Goal: Transaction & Acquisition: Purchase product/service

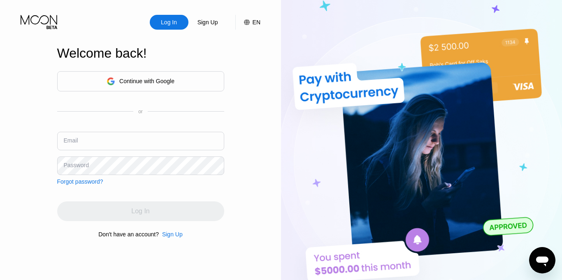
type input "[EMAIL_ADDRESS][DOMAIN_NAME]"
click at [173, 143] on input "[EMAIL_ADDRESS][DOMAIN_NAME]" at bounding box center [140, 141] width 167 height 19
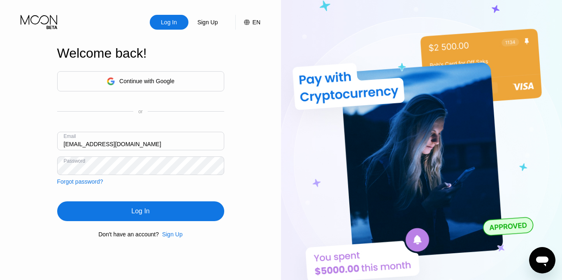
click at [290, 148] on img at bounding box center [421, 154] width 281 height 308
click at [160, 23] on div "Log In" at bounding box center [169, 22] width 18 height 8
click at [161, 23] on div "Log In" at bounding box center [169, 22] width 18 height 8
click at [148, 149] on input "ikymarkyy@gmail.com" at bounding box center [140, 141] width 167 height 19
drag, startPoint x: 176, startPoint y: 140, endPoint x: 52, endPoint y: 132, distance: 124.1
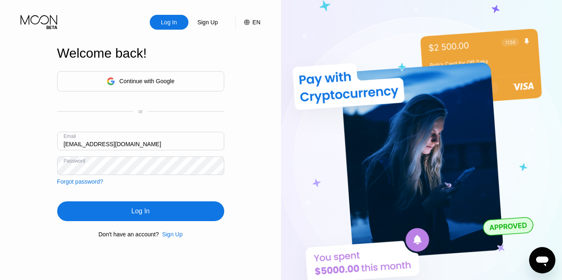
click at [52, 132] on div "Log In Sign Up EN Language Select an item Save Welcome back! Continue with Goog…" at bounding box center [140, 154] width 281 height 308
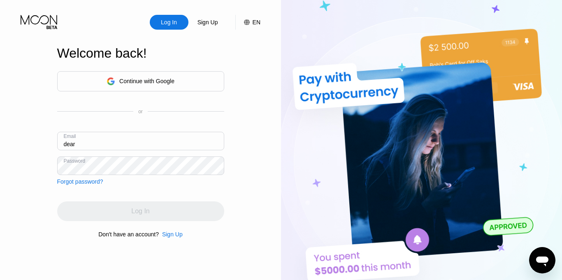
click at [149, 140] on input "dear" at bounding box center [140, 141] width 167 height 19
click at [140, 153] on div "Email dear" at bounding box center [140, 144] width 167 height 25
click at [140, 145] on input "dear" at bounding box center [140, 141] width 167 height 19
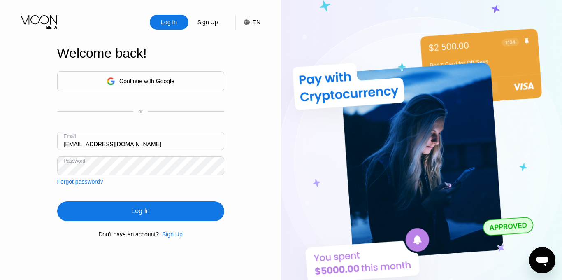
type input "[EMAIL_ADDRESS][DOMAIN_NAME]"
click at [87, 213] on div "Log In" at bounding box center [140, 211] width 167 height 20
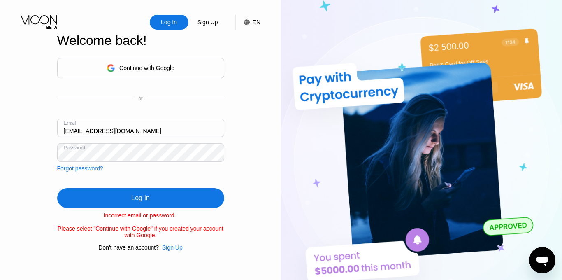
click at [54, 154] on div "Log In Sign Up EN Language Select an item Save Welcome back! Continue with Goog…" at bounding box center [140, 154] width 281 height 308
click at [88, 195] on div "Log In" at bounding box center [140, 198] width 167 height 20
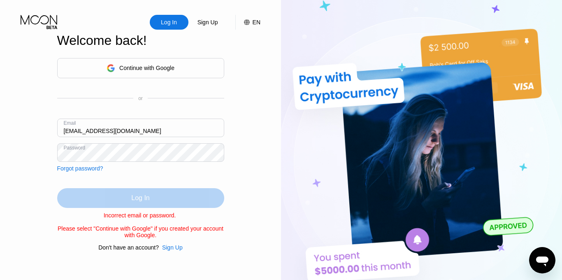
click at [150, 195] on div "Log In" at bounding box center [140, 198] width 167 height 20
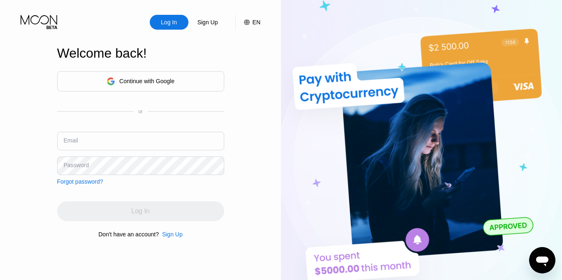
type input "[EMAIL_ADDRESS][DOMAIN_NAME]"
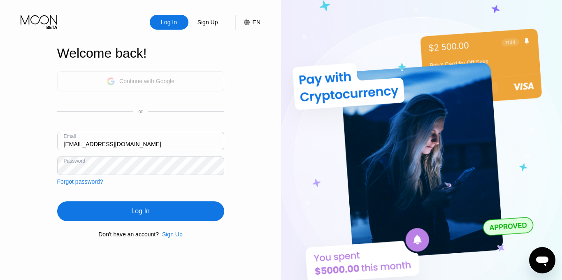
click at [172, 84] on div "Continue with Google" at bounding box center [146, 81] width 55 height 7
click at [158, 80] on div "Continue with Google" at bounding box center [146, 81] width 55 height 7
click at [123, 84] on div "Continue with Google" at bounding box center [141, 81] width 68 height 13
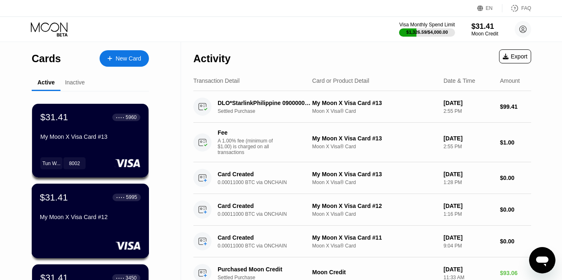
click at [111, 221] on div "My Moon X Visa Card #12" at bounding box center [90, 219] width 101 height 10
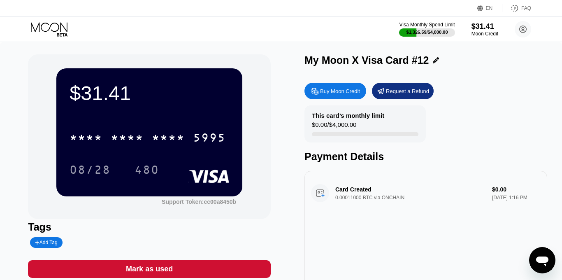
click at [45, 240] on div "Add Tag" at bounding box center [46, 243] width 22 height 6
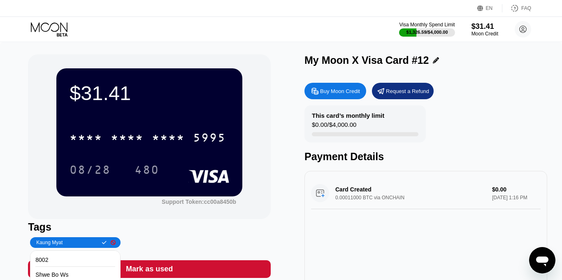
type input "Kaung Myat"
click at [102, 244] on icon at bounding box center [104, 242] width 5 height 5
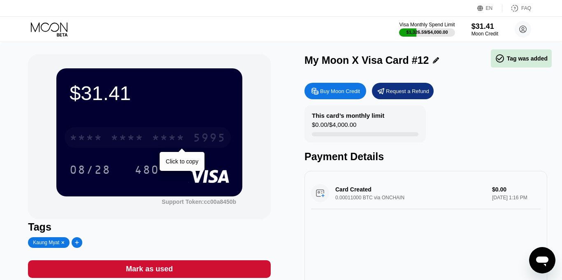
click at [176, 138] on div "* * * *" at bounding box center [168, 138] width 33 height 13
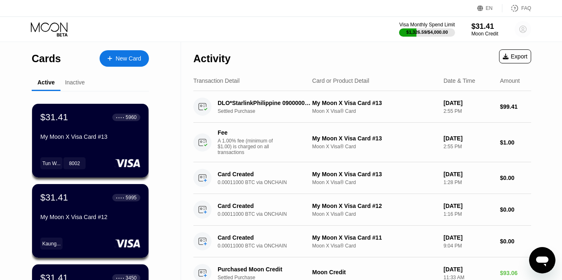
click at [521, 28] on circle at bounding box center [523, 29] width 16 height 16
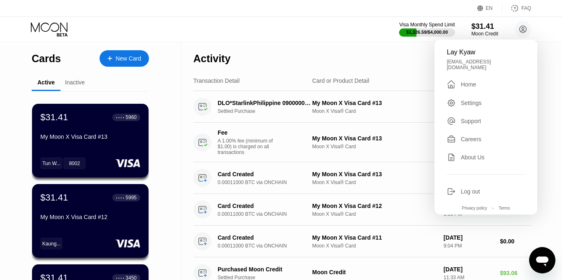
click at [484, 82] on div " Home" at bounding box center [486, 84] width 78 height 10
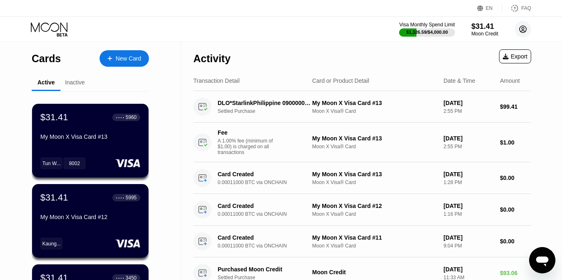
click at [518, 29] on circle at bounding box center [523, 29] width 16 height 16
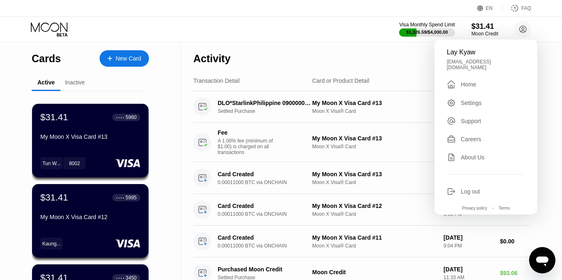
click at [465, 81] on div "Home" at bounding box center [468, 84] width 15 height 7
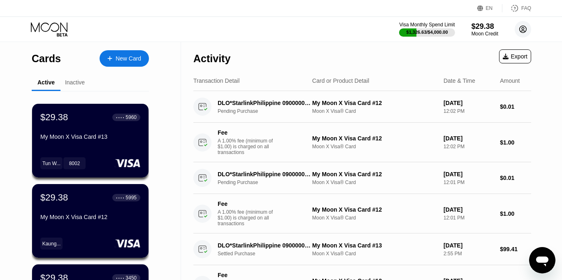
click at [521, 31] on icon at bounding box center [523, 29] width 5 height 5
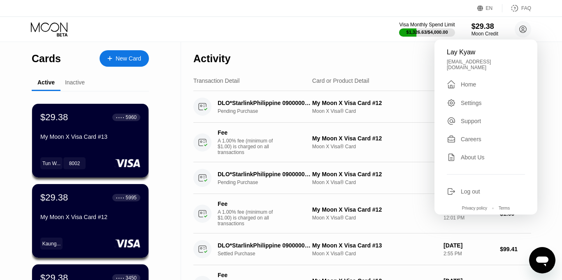
click at [494, 58] on div "Lay Kyaw dearlaykyaw1993@gmail.com  Home Settings Support Careers About Us Log…" at bounding box center [486, 127] width 103 height 175
click at [473, 81] on div "Home" at bounding box center [468, 84] width 15 height 7
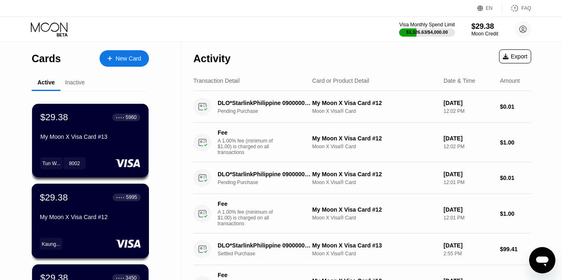
click at [73, 208] on div "$29.38 ● ● ● ● 5995 My Moon X Visa Card #12" at bounding box center [90, 208] width 101 height 32
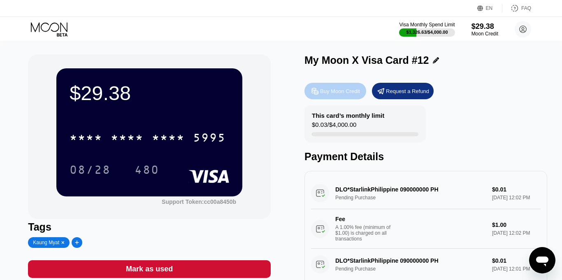
click at [333, 91] on div "Buy Moon Credit" at bounding box center [340, 91] width 40 height 7
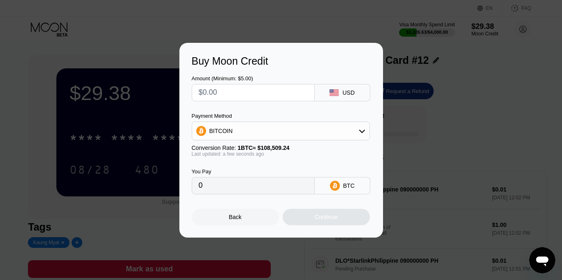
click at [349, 128] on div "BITCOIN" at bounding box center [280, 131] width 177 height 16
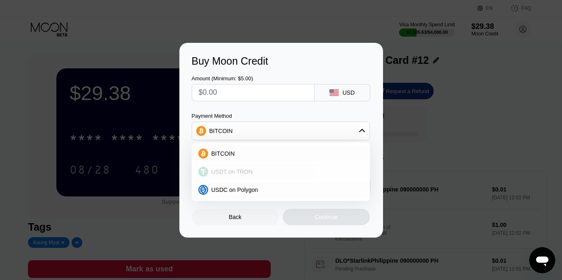
click at [300, 168] on div "USDT on TRON" at bounding box center [285, 171] width 155 height 7
type input "0.00"
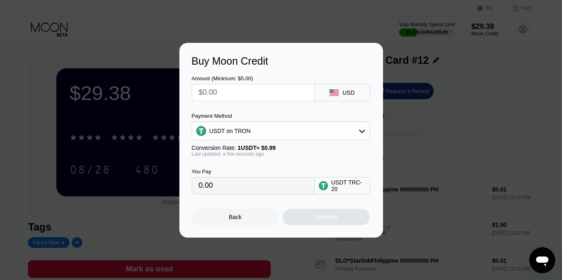
click at [295, 189] on input "0.00" at bounding box center [253, 185] width 109 height 16
click at [251, 96] on input "text" at bounding box center [253, 92] width 109 height 16
type input "$8"
type input "8.08"
type input "$80"
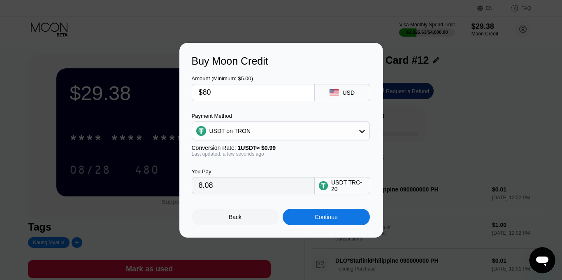
type input "80.81"
type input "$80"
click at [306, 218] on div "Continue" at bounding box center [326, 217] width 87 height 16
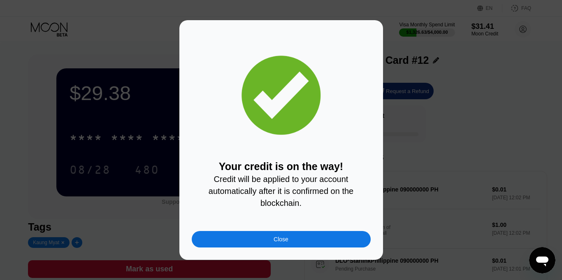
click at [292, 247] on div "Close" at bounding box center [281, 239] width 179 height 16
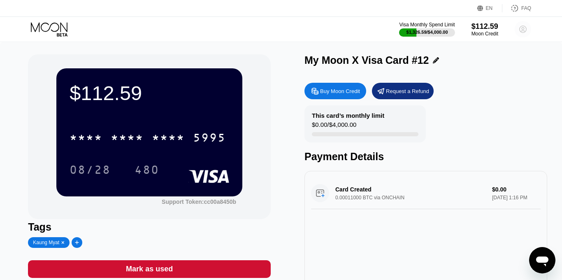
click at [524, 31] on circle at bounding box center [523, 29] width 16 height 16
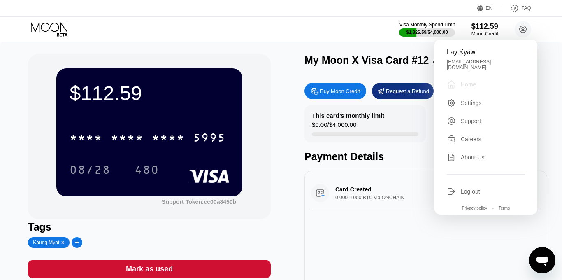
click at [480, 79] on div " Home" at bounding box center [486, 84] width 78 height 10
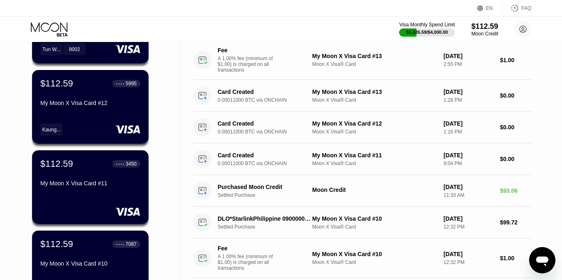
scroll to position [115, 0]
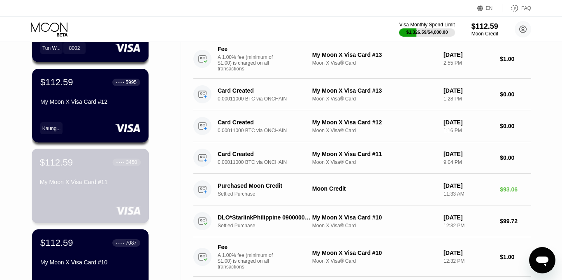
click at [74, 191] on div "$112.59 ● ● ● ● 3450 My Moon X Visa Card #11" at bounding box center [91, 186] width 118 height 74
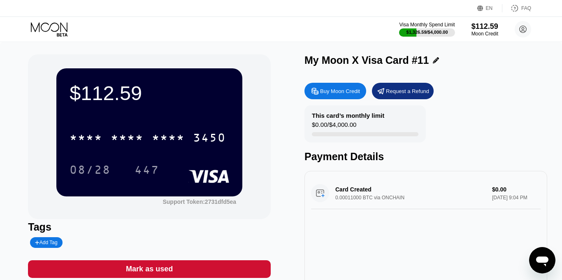
click at [45, 241] on div "Add Tag" at bounding box center [46, 243] width 22 height 6
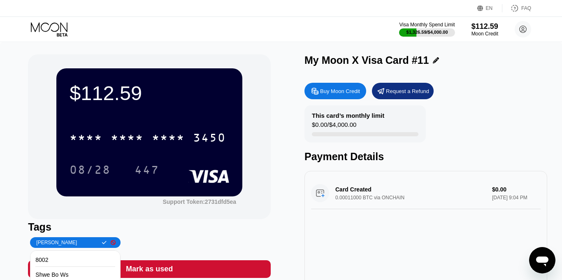
type input "[PERSON_NAME]"
click at [102, 243] on icon at bounding box center [104, 242] width 5 height 5
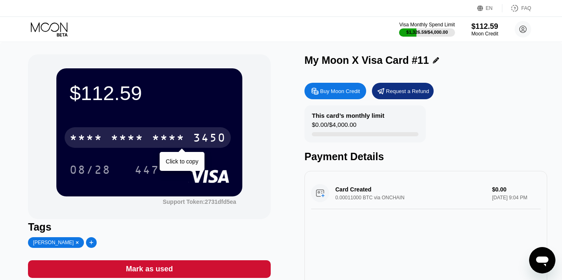
click at [163, 142] on div "* * * *" at bounding box center [168, 138] width 33 height 13
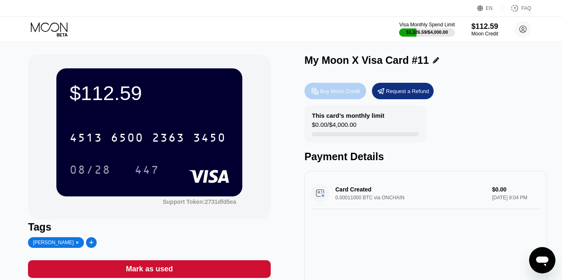
click at [328, 92] on div "Buy Moon Credit" at bounding box center [340, 91] width 40 height 7
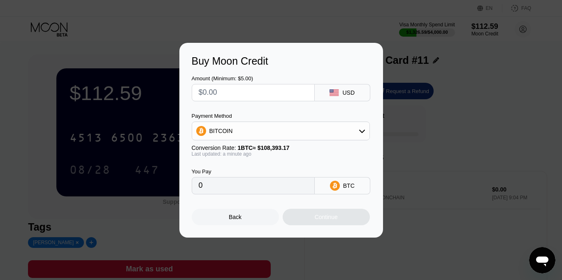
click at [285, 94] on input "text" at bounding box center [253, 92] width 109 height 16
type input "$1"
type input "0.00000923"
type input "$11"
type input "0.00010149"
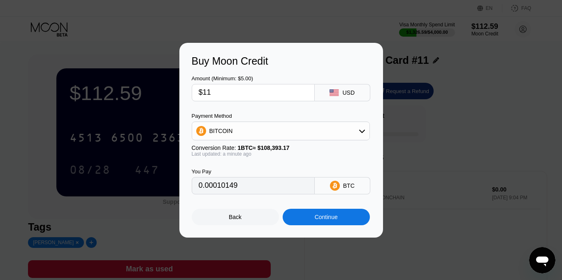
type input "$1"
type input "0.00000923"
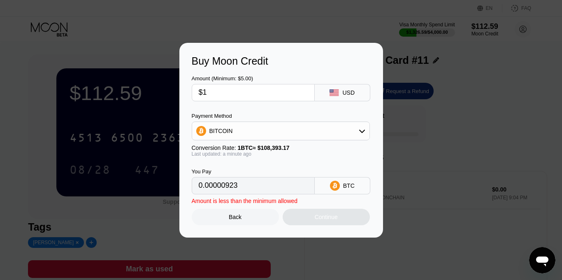
type input "$10"
type input "0.00009226"
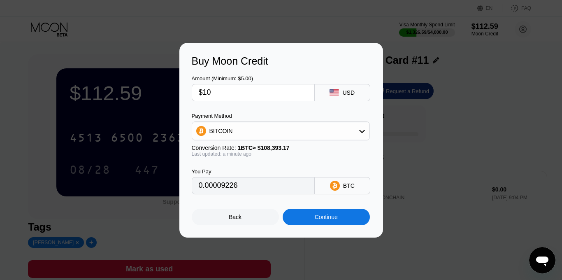
type input "$100"
type input "0.00092257"
type input "$10"
type input "0.00009226"
type input "$1"
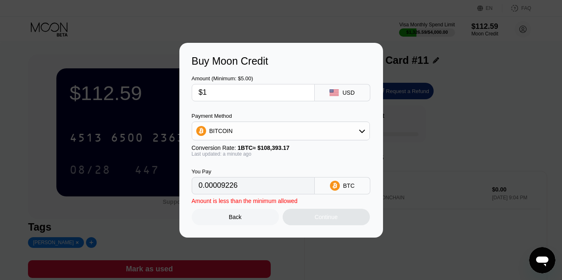
type input "0.00000923"
type input "$15"
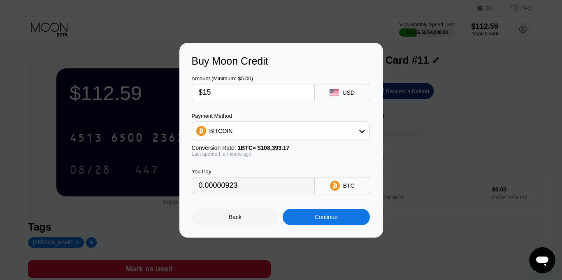
type input "0.00013839"
type input "$1"
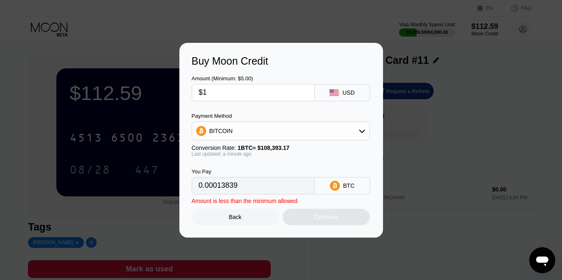
type input "0.00000923"
type input "$10"
type input "0.00009226"
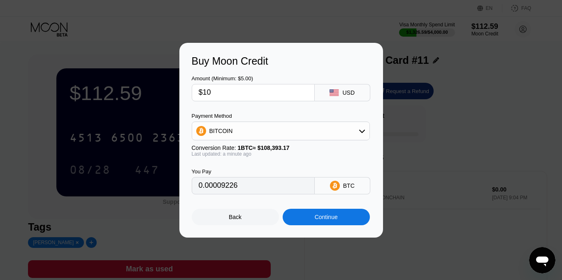
type input "$105"
type input "0.00096870"
type input "$105"
click at [334, 128] on div "BITCOIN" at bounding box center [280, 131] width 177 height 16
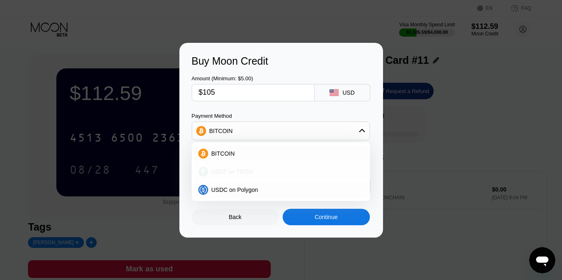
click at [264, 169] on div "USDT on TRON" at bounding box center [285, 171] width 155 height 7
type input "106.06"
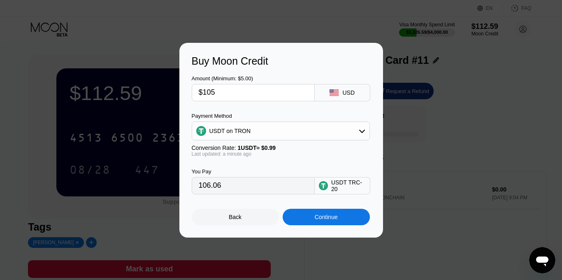
click at [242, 93] on input "$105" at bounding box center [253, 92] width 109 height 16
type input "$10"
type input "10.10"
type input "$103"
type input "104.04"
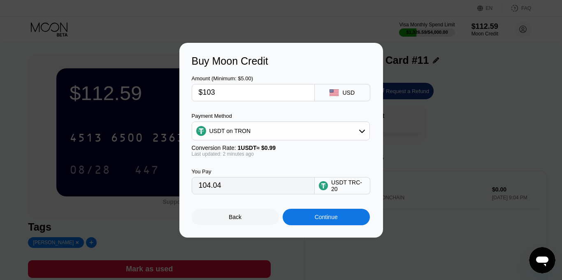
type input "$10"
type input "10.10"
type input "$105"
type input "106.06"
click at [321, 217] on div "Continue" at bounding box center [326, 217] width 23 height 7
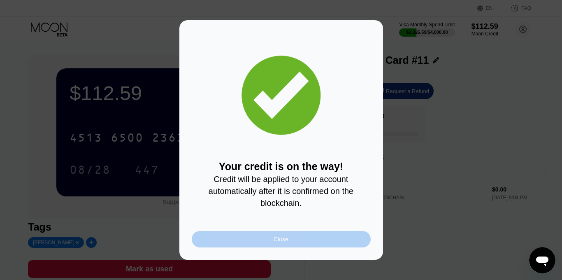
click at [323, 233] on div "Close" at bounding box center [281, 239] width 179 height 16
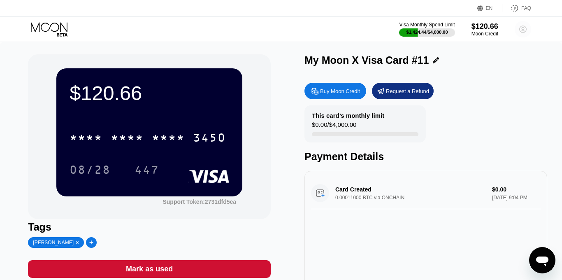
click at [521, 28] on circle at bounding box center [523, 29] width 16 height 16
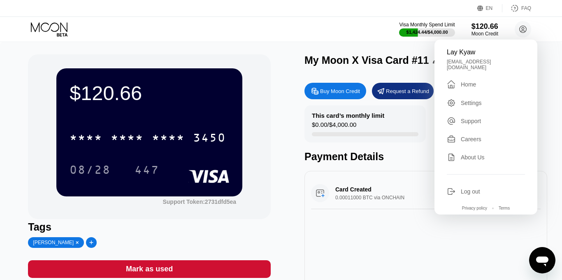
click at [470, 81] on div "Home" at bounding box center [468, 84] width 15 height 7
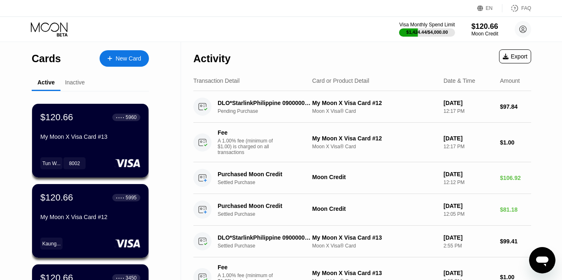
click at [68, 80] on div "Inactive" at bounding box center [75, 82] width 20 height 7
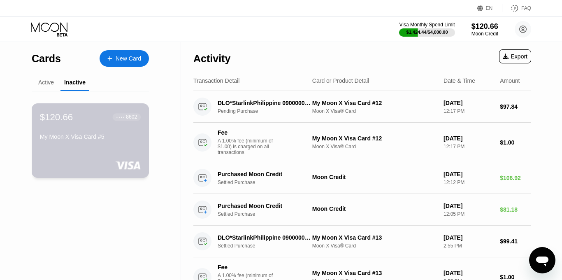
click at [93, 128] on div "$120.66 ● ● ● ● 8602 My Moon X Visa Card #5" at bounding box center [90, 128] width 101 height 32
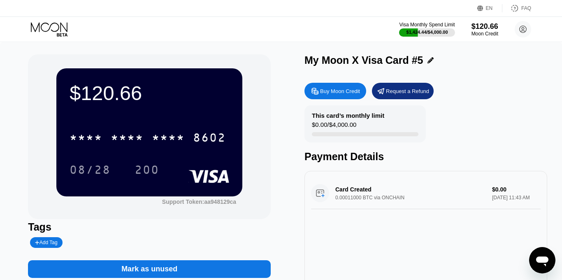
click at [50, 242] on div "Add Tag" at bounding box center [46, 243] width 22 height 6
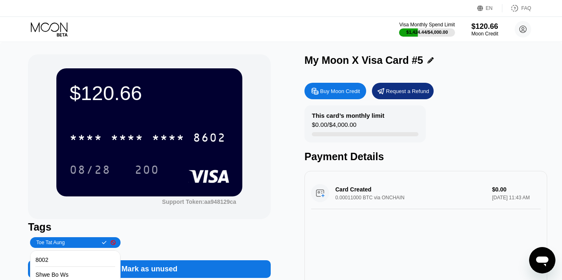
type input "Toe Tat Aung"
click at [102, 243] on icon at bounding box center [104, 242] width 5 height 3
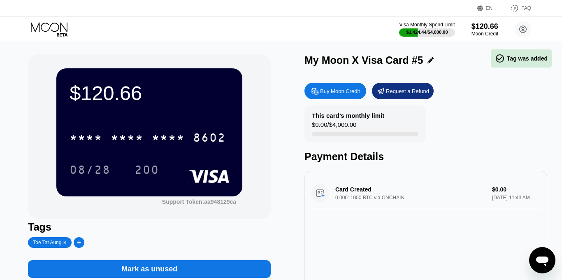
click at [167, 235] on div "Tags Toe Tat Aung" at bounding box center [149, 234] width 243 height 27
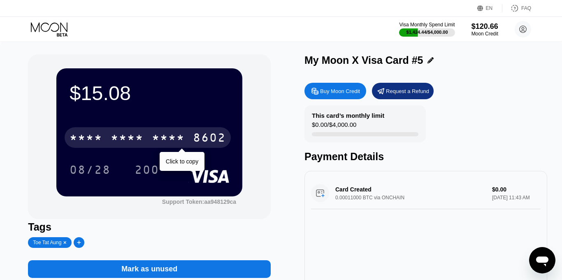
click at [151, 138] on div "* * * * * * * * * * * * 8602" at bounding box center [148, 137] width 166 height 21
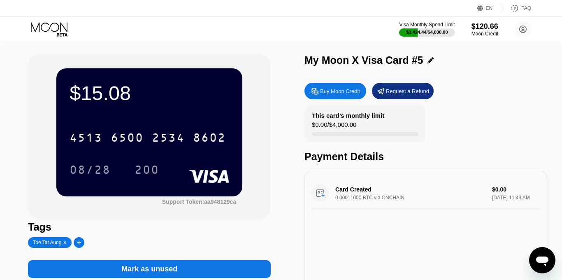
click at [324, 93] on div "Buy Moon Credit" at bounding box center [340, 91] width 40 height 7
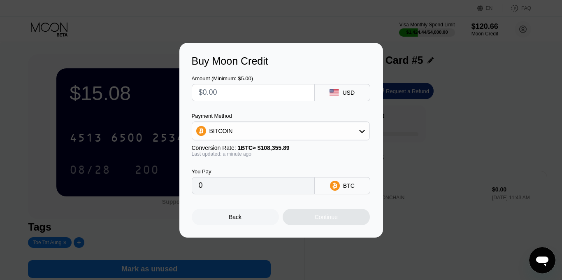
click at [165, 220] on div "Buy Moon Credit Amount (Minimum: $5.00) USD Payment Method BITCOIN Conversion R…" at bounding box center [281, 140] width 562 height 195
click at [236, 217] on div "Back" at bounding box center [235, 217] width 13 height 7
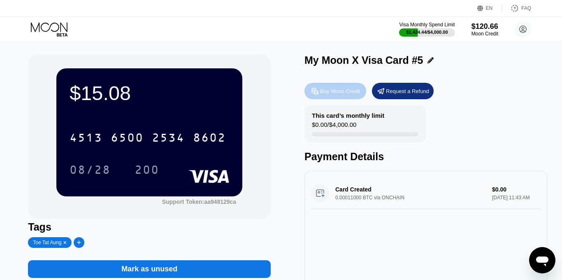
click at [323, 94] on div "Buy Moon Credit" at bounding box center [340, 91] width 40 height 7
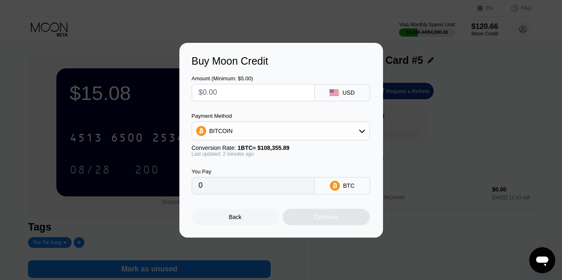
click at [286, 96] on input "text" at bounding box center [253, 92] width 109 height 16
click at [301, 136] on div "BITCOIN" at bounding box center [280, 131] width 177 height 16
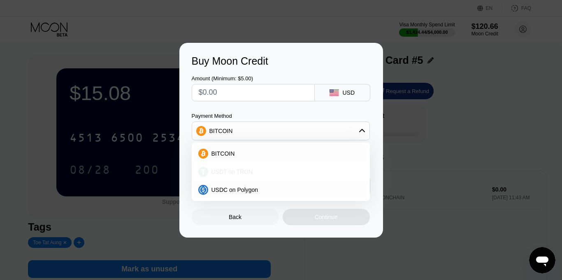
click at [268, 173] on div "USDT on TRON" at bounding box center [285, 171] width 155 height 7
type input "0.00"
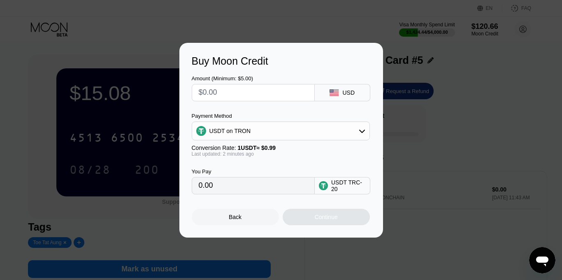
click at [256, 95] on input "text" at bounding box center [253, 92] width 109 height 16
type input "$1"
type input "1.01"
type input "$11"
type input "11.11"
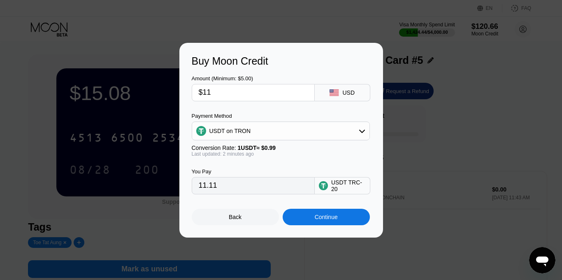
type input "$1"
type input "1.01"
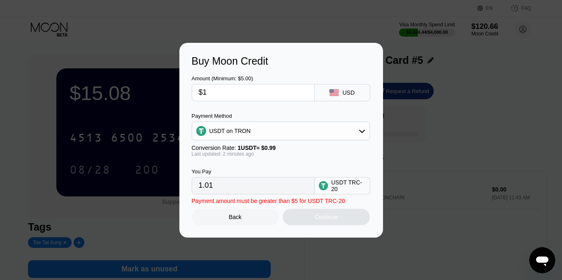
type input "$10"
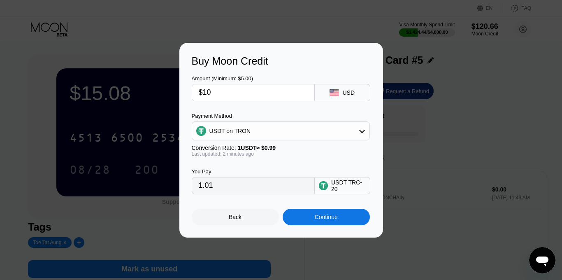
type input "10.10"
type input "$105"
type input "106.06"
type input "$105"
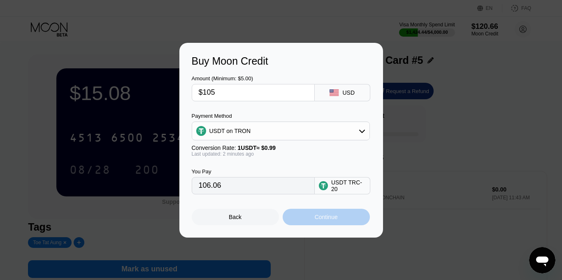
click at [315, 216] on div "Continue" at bounding box center [326, 217] width 23 height 7
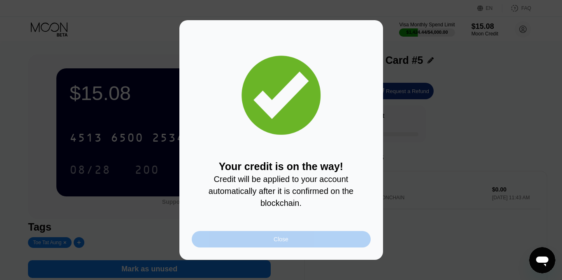
click at [305, 240] on div "Close" at bounding box center [281, 239] width 179 height 16
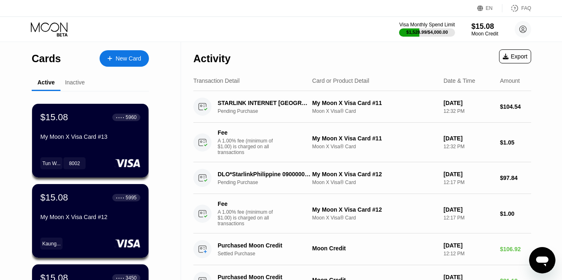
click at [71, 84] on div "Inactive" at bounding box center [75, 82] width 20 height 7
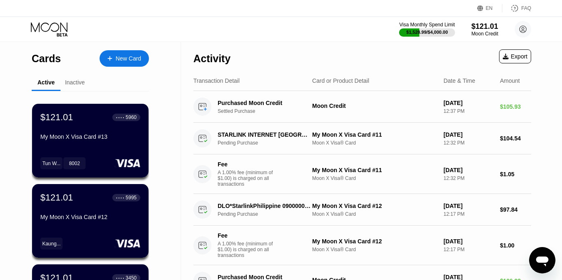
click at [79, 85] on div "Inactive" at bounding box center [75, 82] width 20 height 7
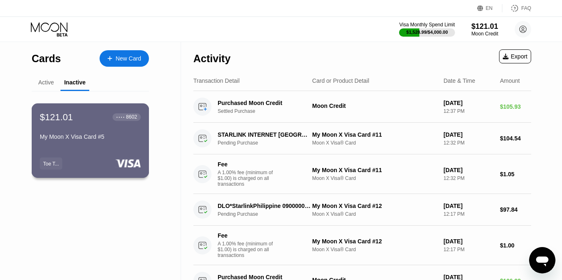
click at [75, 136] on div "My Moon X Visa Card #5" at bounding box center [90, 136] width 101 height 7
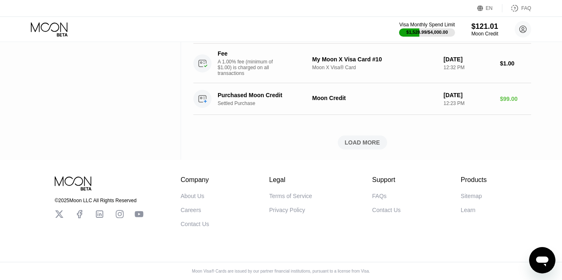
scroll to position [523, 0]
click at [351, 141] on div "LOAD MORE" at bounding box center [362, 142] width 35 height 7
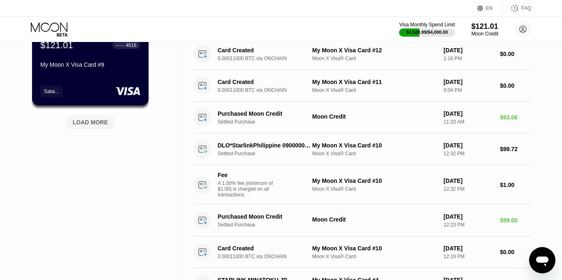
scroll to position [375, 0]
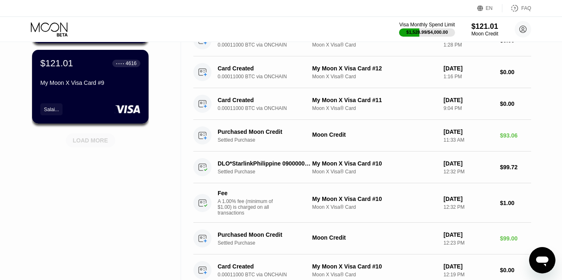
click at [101, 141] on div "LOAD MORE" at bounding box center [90, 140] width 35 height 7
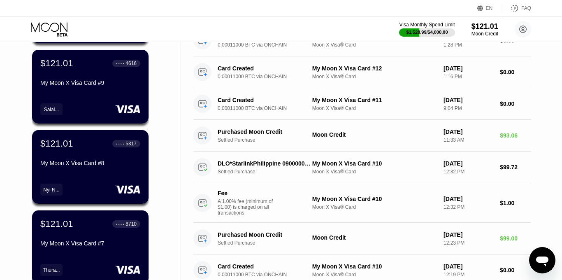
click at [168, 182] on div "Cards New Card Active Inactive $121.01 ● ● ● ● 5960 My Moon X Visa Card #13 Tun…" at bounding box center [90, 252] width 181 height 1170
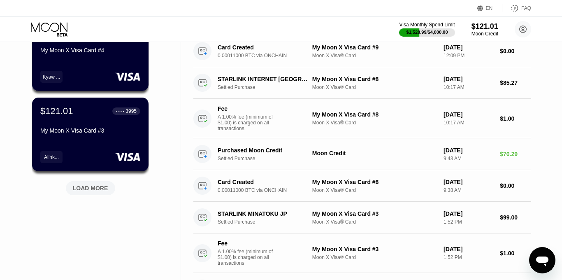
scroll to position [754, 0]
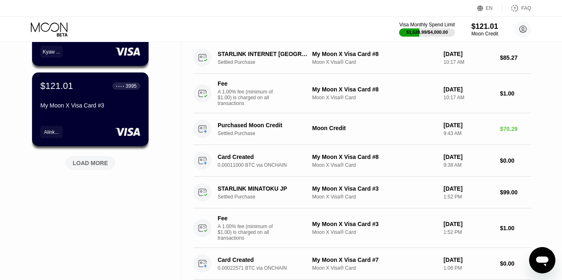
click at [102, 166] on div "LOAD MORE" at bounding box center [90, 162] width 35 height 7
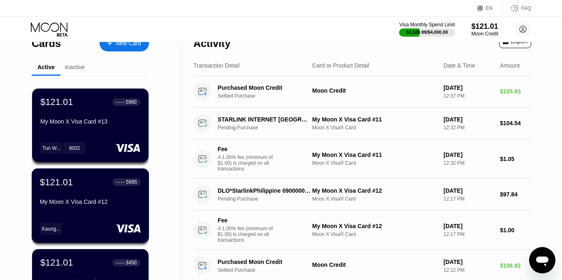
scroll to position [0, 0]
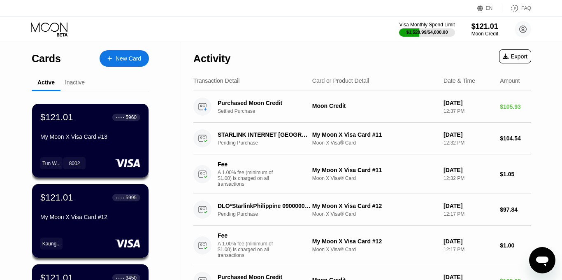
click at [79, 82] on div "Inactive" at bounding box center [75, 82] width 20 height 7
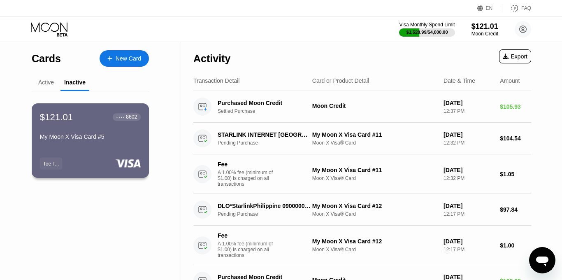
click at [98, 132] on div "$121.01 ● ● ● ● 8602 My Moon X Visa Card #5" at bounding box center [90, 128] width 101 height 32
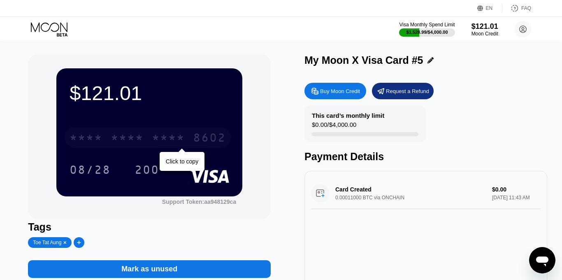
click at [159, 139] on div "* * * *" at bounding box center [168, 138] width 33 height 13
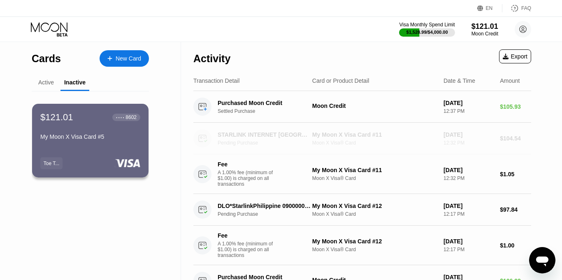
click at [249, 142] on div "Pending Purchase" at bounding box center [268, 143] width 101 height 6
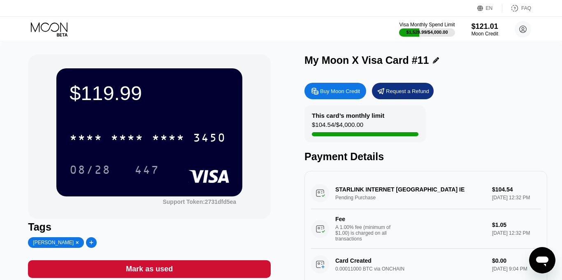
click at [349, 199] on div "STARLINK INTERNET Dublin IE Pending Purchase $104.54 Sep 26, 2025 12:32 PM Fee …" at bounding box center [426, 212] width 230 height 71
click at [352, 189] on div "STARLINK INTERNET Dublin IE Pending Purchase $104.54 Sep 26, 2025 12:32 PM Fee …" at bounding box center [426, 212] width 230 height 71
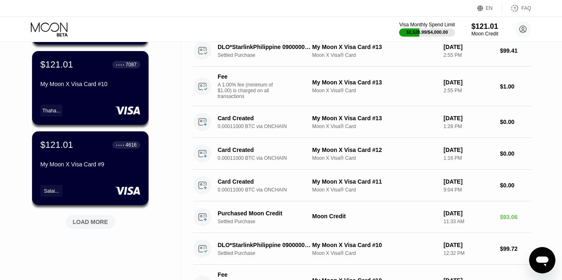
scroll to position [296, 0]
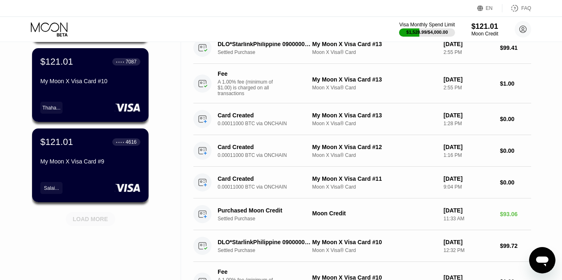
click at [93, 216] on div "LOAD MORE" at bounding box center [90, 218] width 35 height 7
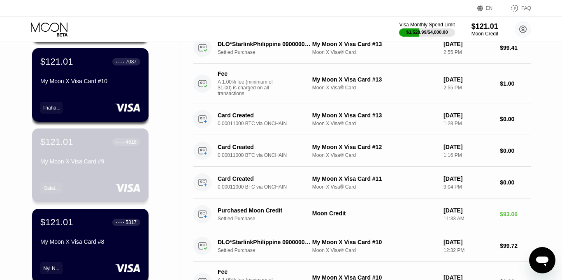
click at [95, 179] on div "$121.01 ● ● ● ● 4616 My Moon X Visa Card #9 Salai..." at bounding box center [90, 165] width 116 height 74
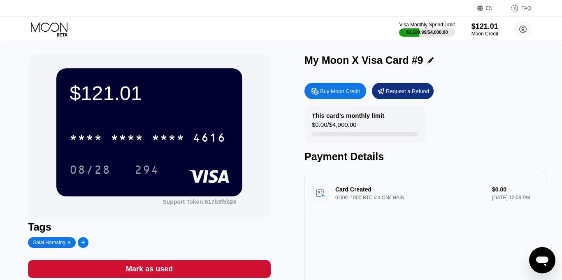
click at [70, 243] on icon at bounding box center [69, 242] width 2 height 2
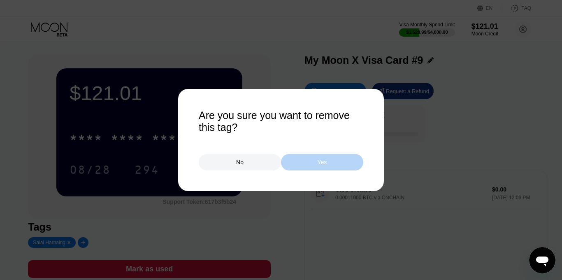
click at [310, 161] on div "Yes" at bounding box center [322, 162] width 82 height 16
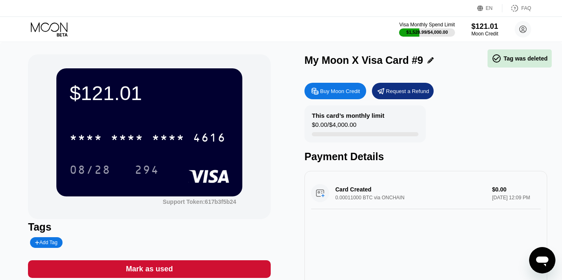
click at [44, 244] on div "Add Tag" at bounding box center [46, 243] width 22 height 6
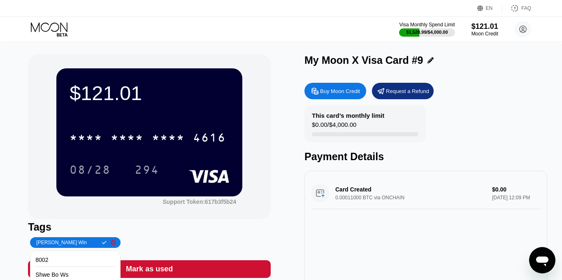
type input "[PERSON_NAME] Win"
click at [102, 243] on icon at bounding box center [104, 242] width 5 height 3
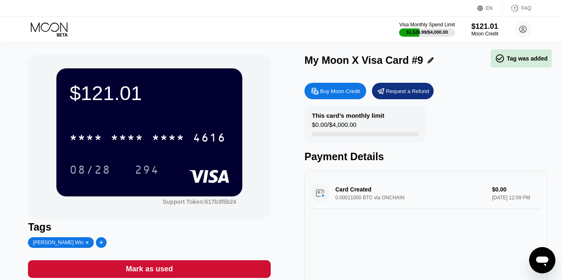
click at [123, 242] on div "[PERSON_NAME] Win" at bounding box center [121, 242] width 186 height 11
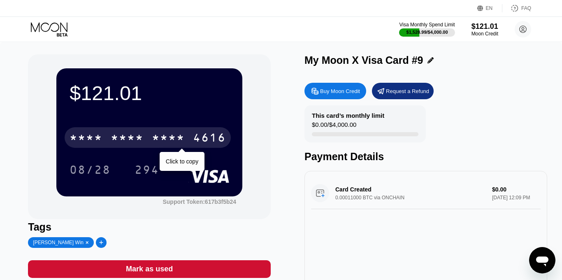
click at [172, 140] on div "* * * *" at bounding box center [168, 138] width 33 height 13
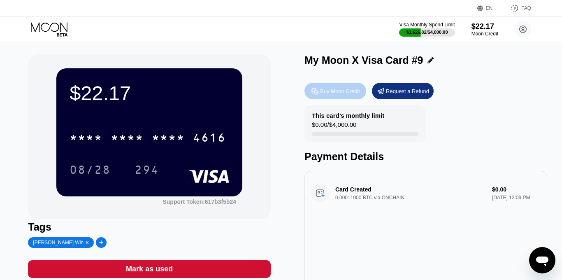
click at [324, 93] on div "Buy Moon Credit" at bounding box center [340, 91] width 40 height 7
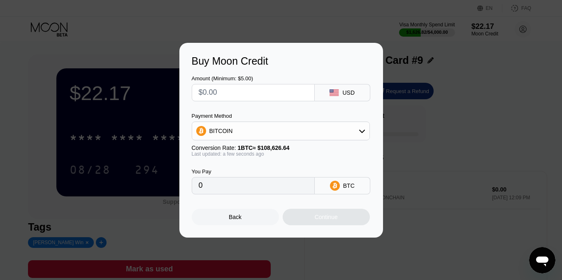
click at [269, 93] on input "text" at bounding box center [253, 92] width 109 height 16
type input "$8"
type input "0.00007365"
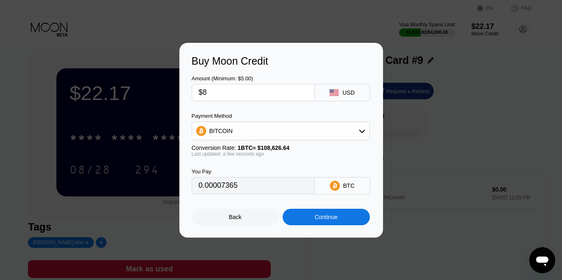
type input "$85"
type input "0.00078250"
type input "$85"
click at [340, 125] on div "BITCOIN" at bounding box center [280, 131] width 177 height 16
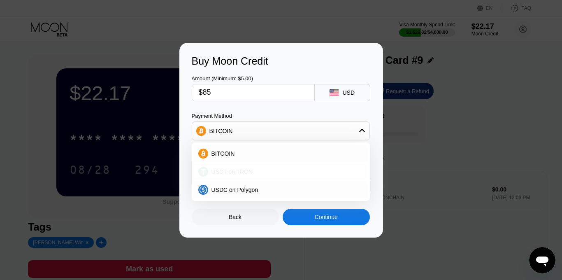
click at [258, 170] on div "USDT on TRON" at bounding box center [285, 171] width 155 height 7
type input "85.86"
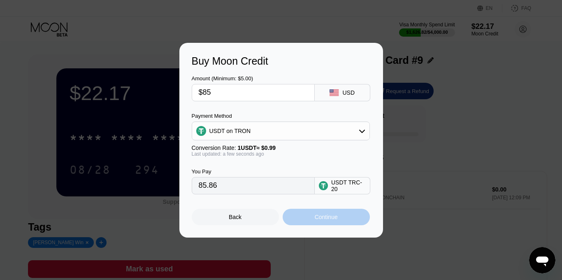
click at [317, 219] on div "Continue" at bounding box center [326, 217] width 23 height 7
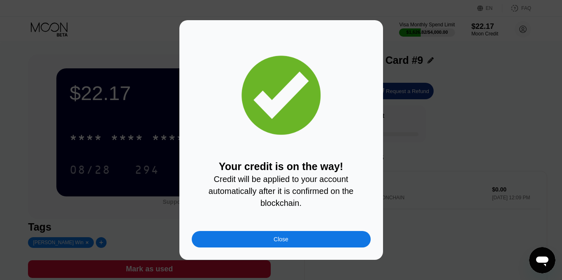
click at [318, 233] on div "Close" at bounding box center [281, 239] width 179 height 16
